Goal: Task Accomplishment & Management: Manage account settings

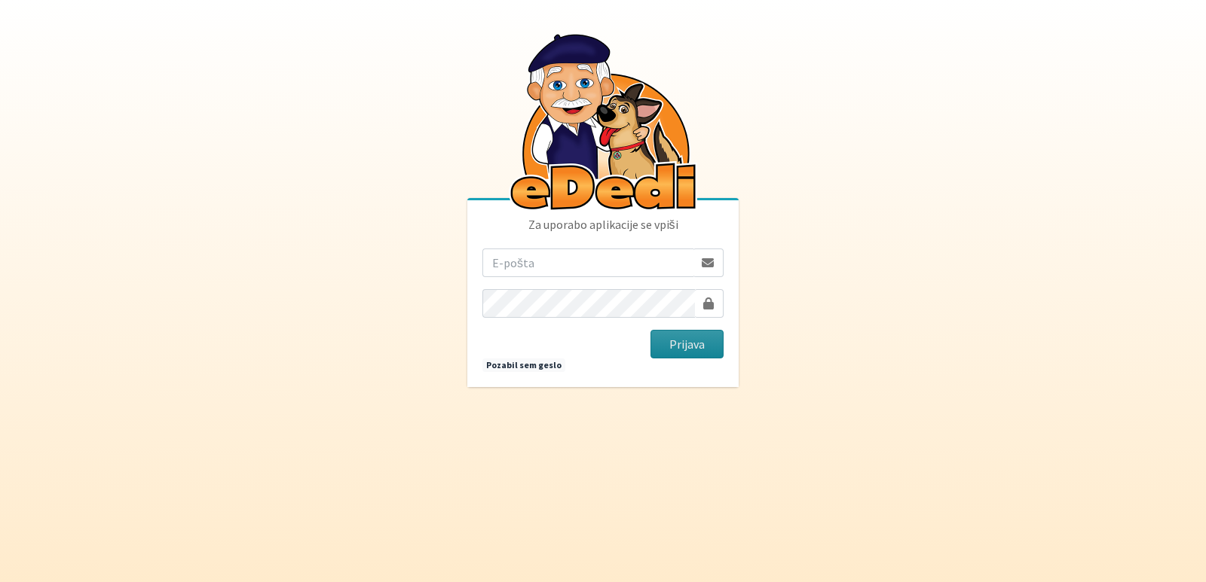
type input "vanja.kopac@gmail.com"
click at [683, 341] on button "Prijava" at bounding box center [686, 344] width 73 height 29
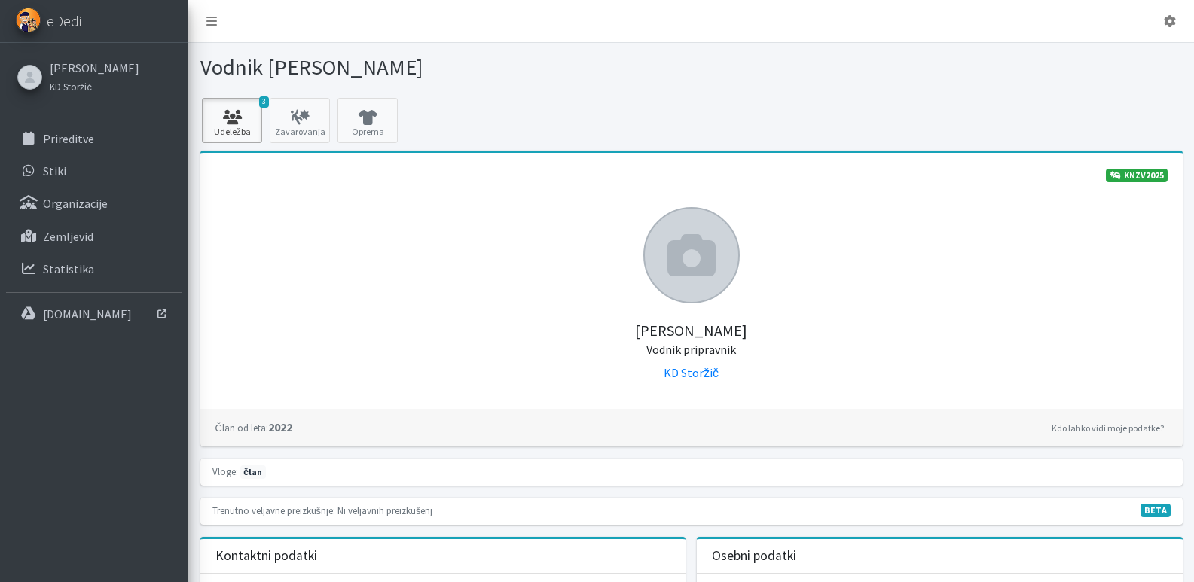
click at [222, 121] on icon at bounding box center [231, 117] width 51 height 15
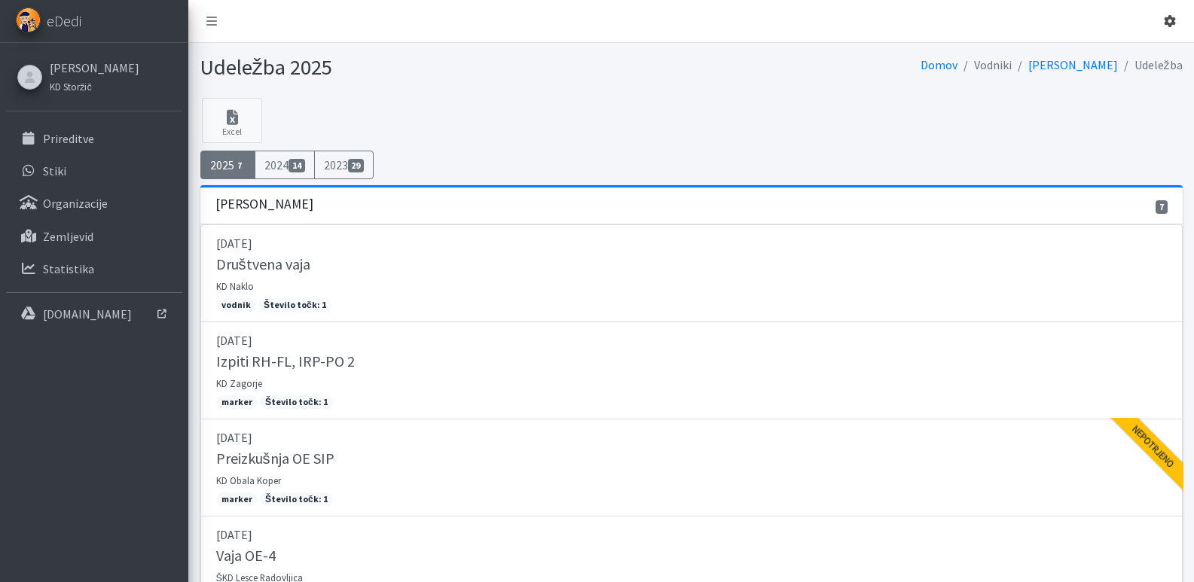
click at [1165, 17] on icon at bounding box center [1170, 21] width 12 height 12
click at [1119, 53] on link "Odjavi se" at bounding box center [1127, 56] width 119 height 24
